Goal: Information Seeking & Learning: Learn about a topic

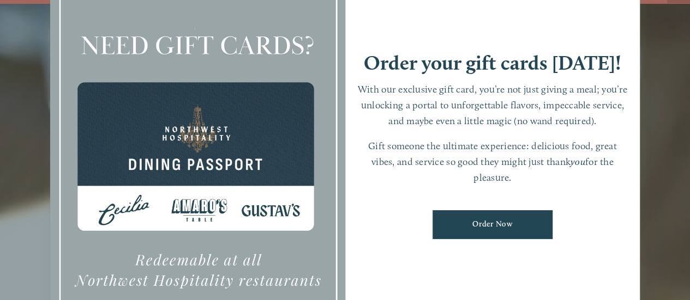
scroll to position [23, 0]
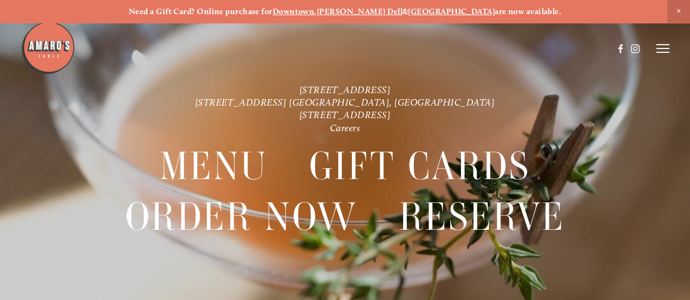
click at [661, 52] on icon at bounding box center [662, 49] width 13 height 10
click at [220, 168] on span "Menu" at bounding box center [214, 166] width 108 height 50
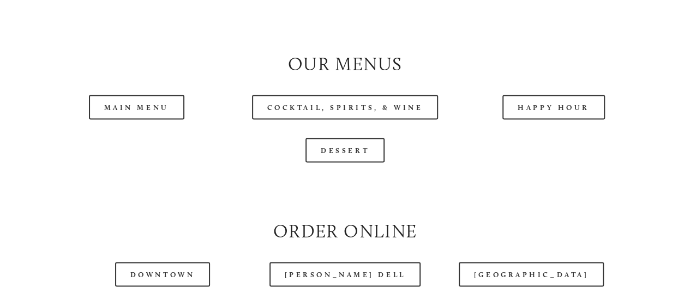
scroll to position [983, 0]
click at [170, 119] on link "Main Menu" at bounding box center [136, 106] width 95 height 25
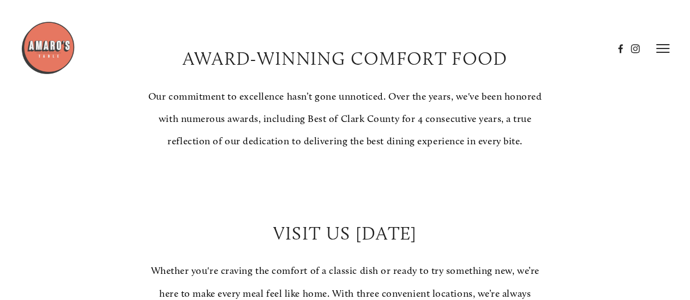
scroll to position [648, 0]
